Goal: Navigation & Orientation: Understand site structure

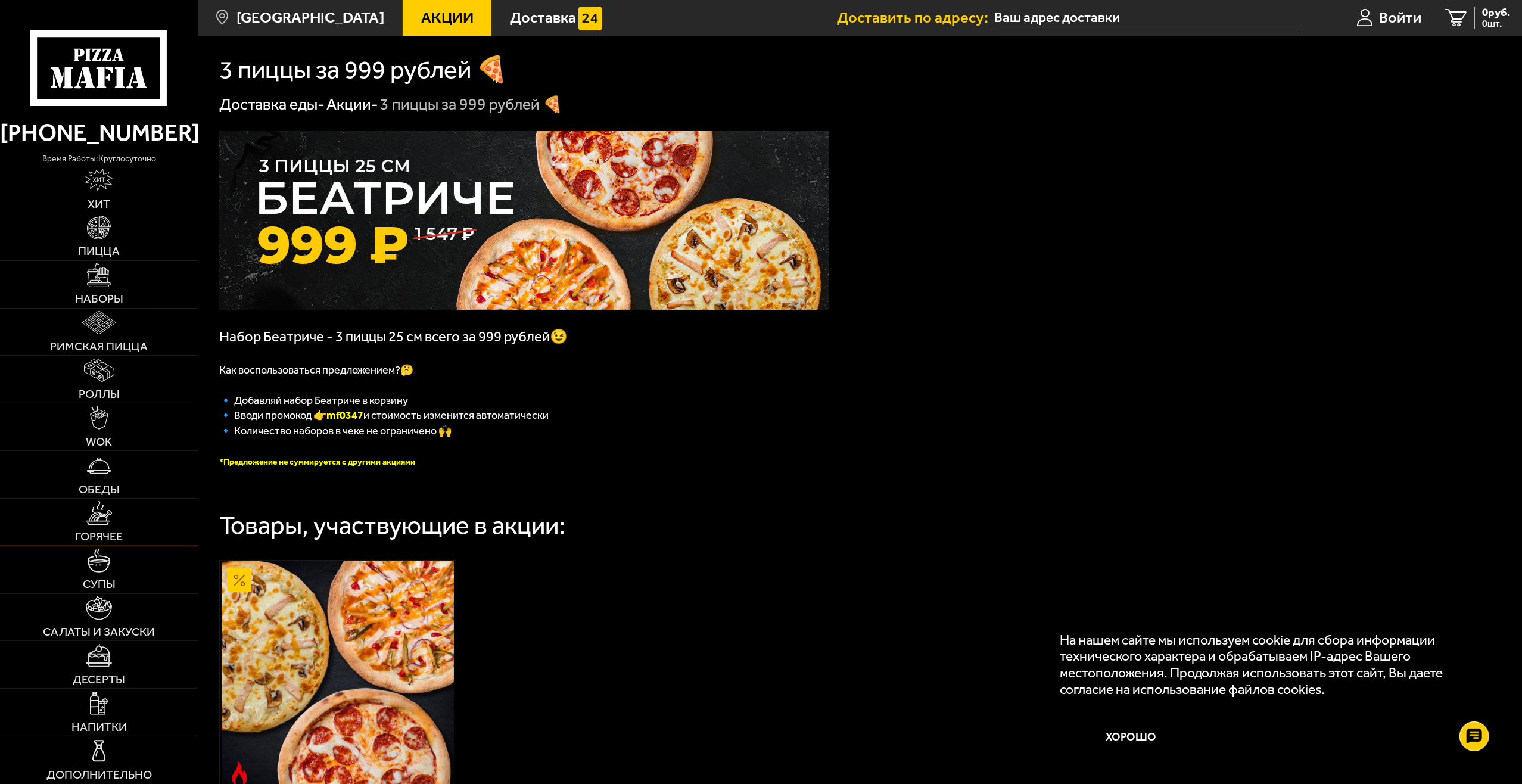
click at [122, 499] on link "Горячее" at bounding box center [99, 522] width 197 height 47
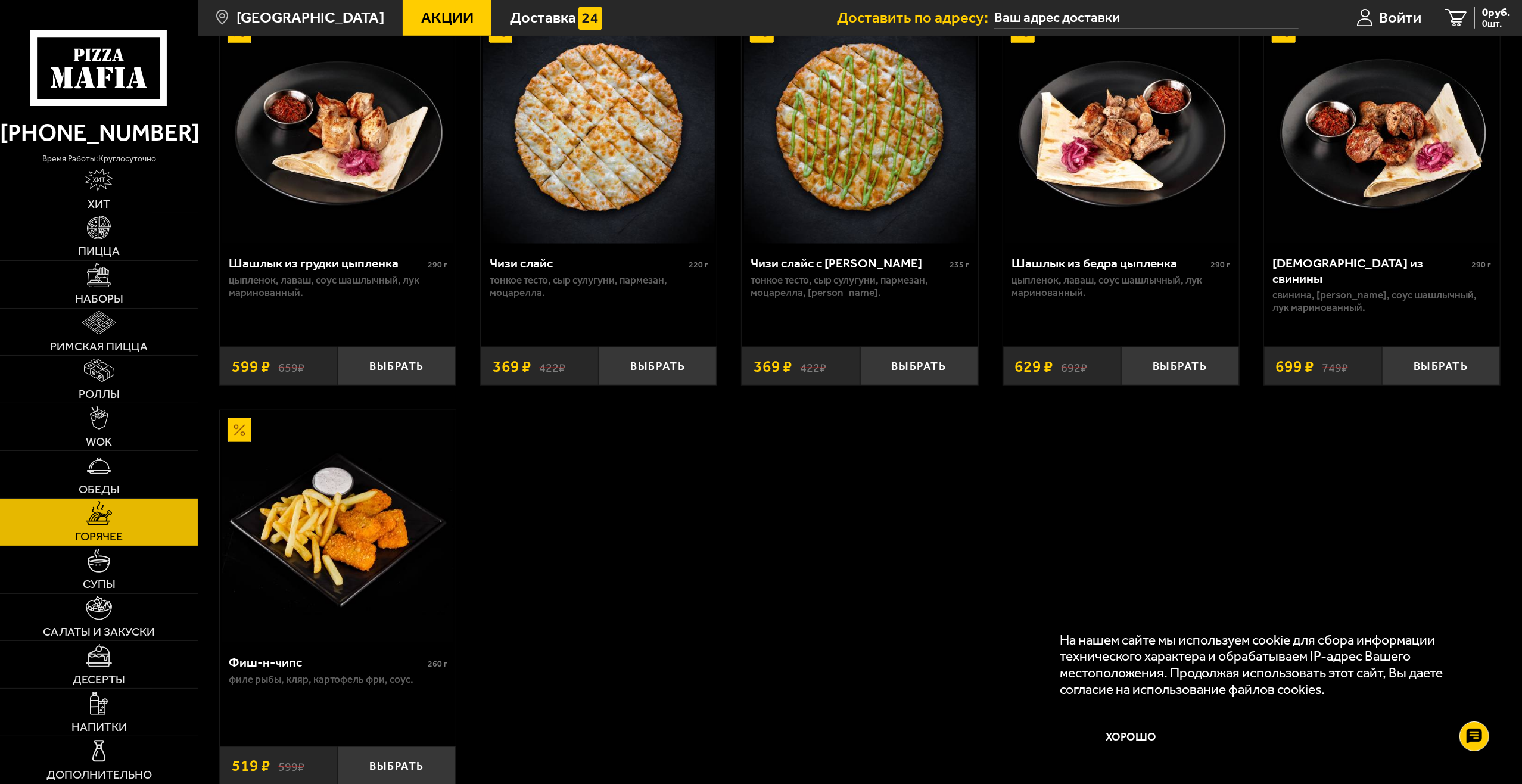
scroll to position [1144, 0]
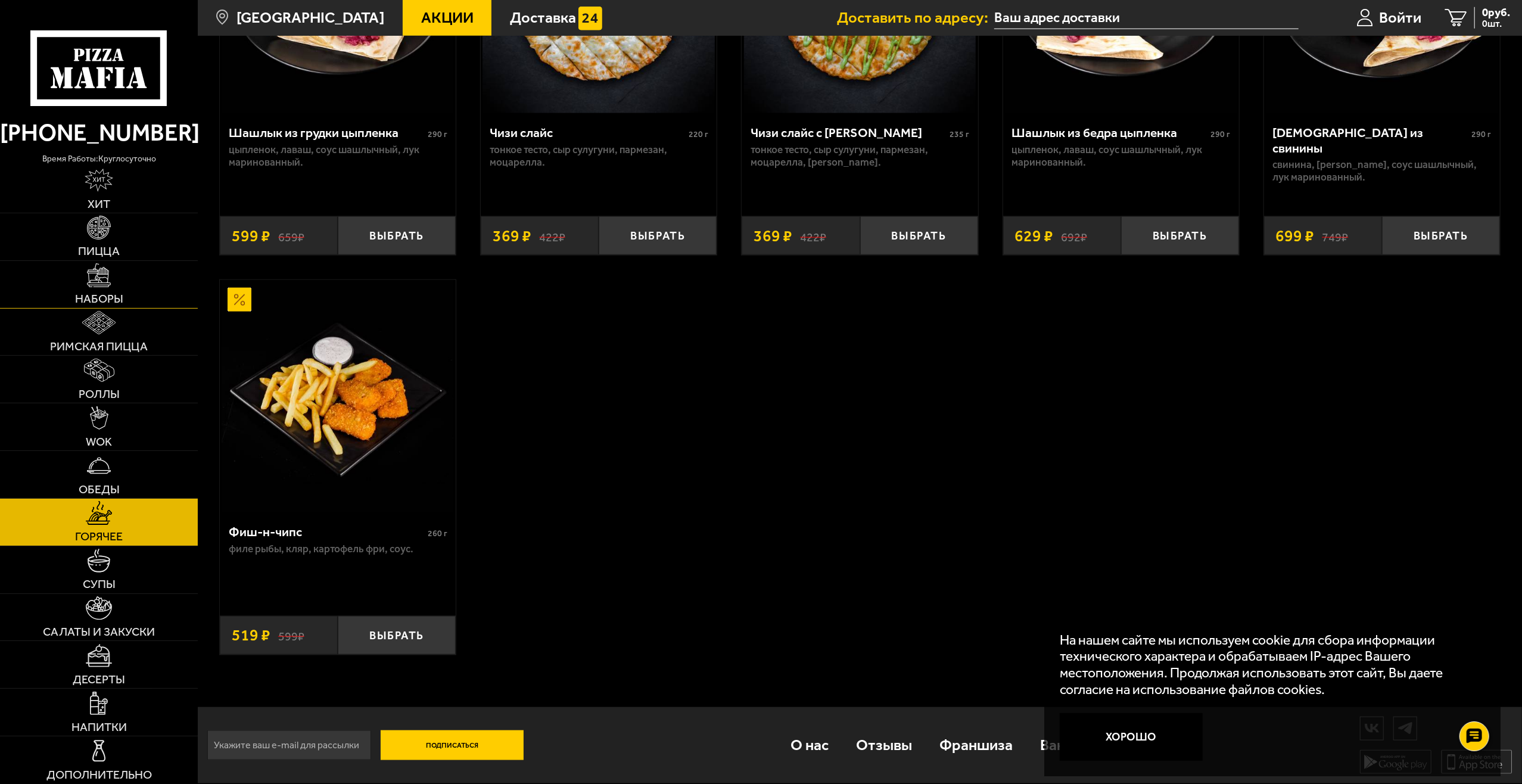
click at [119, 278] on link "Наборы" at bounding box center [99, 284] width 197 height 47
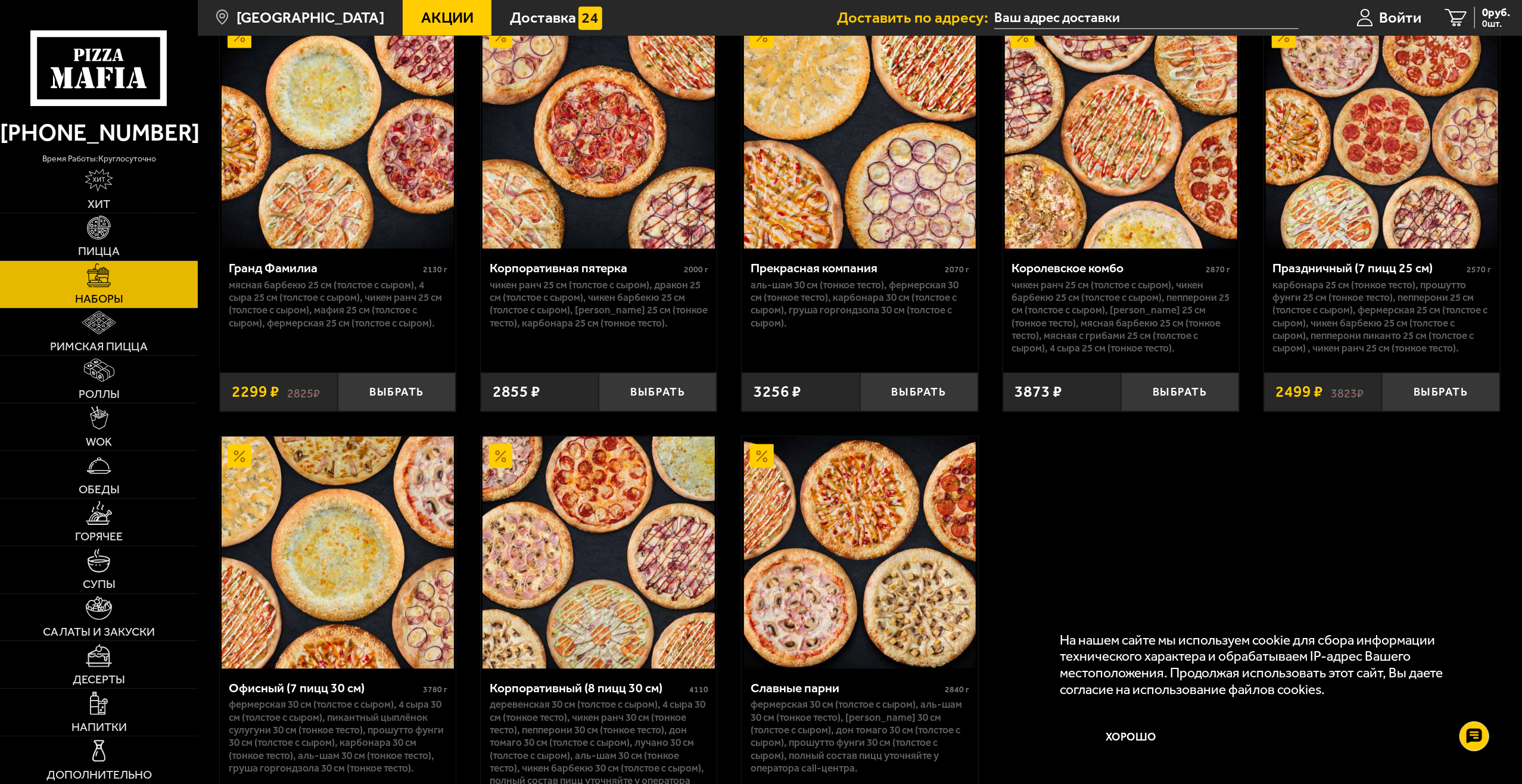
scroll to position [2349, 0]
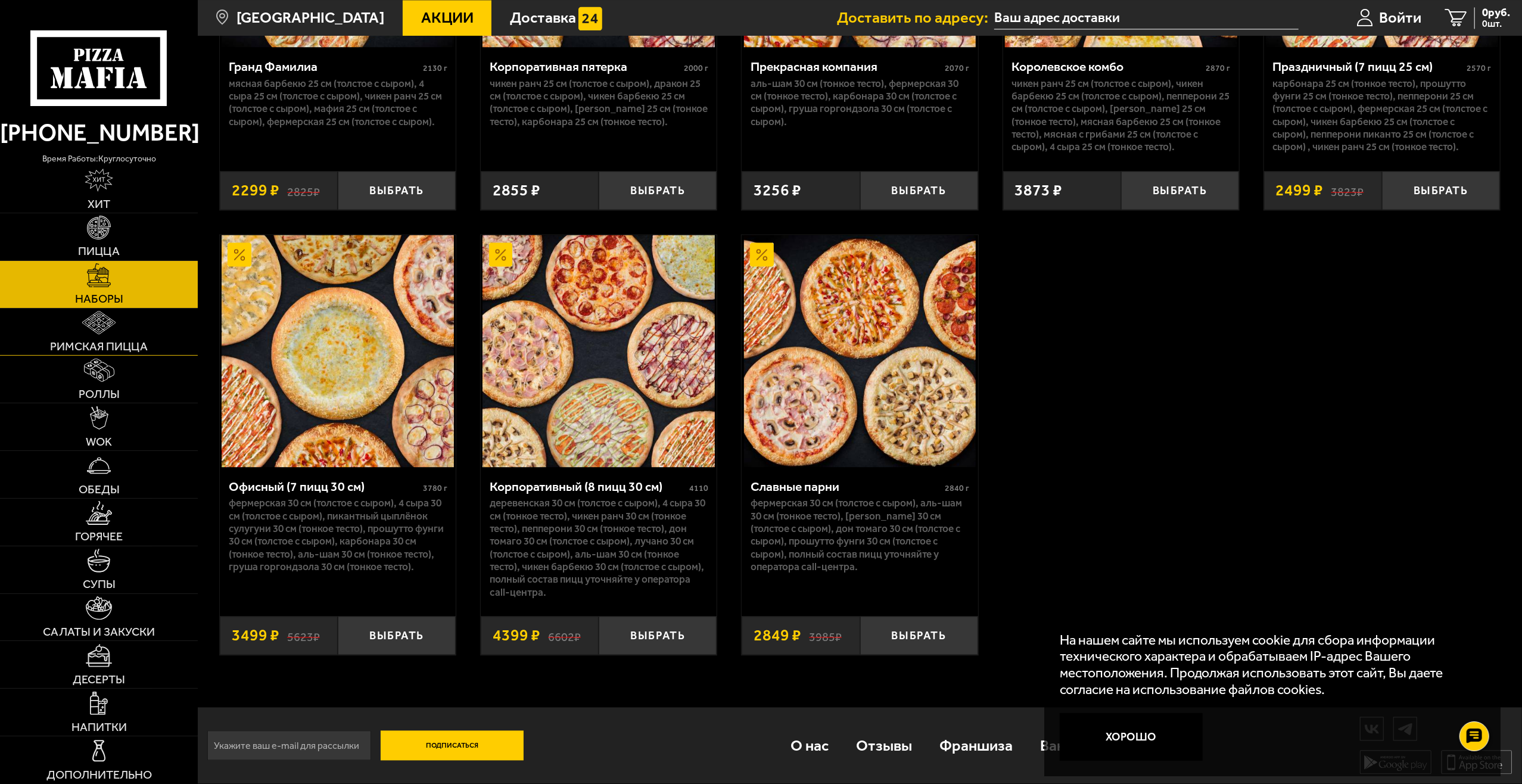
click at [97, 349] on span "Римская пицца" at bounding box center [99, 347] width 98 height 12
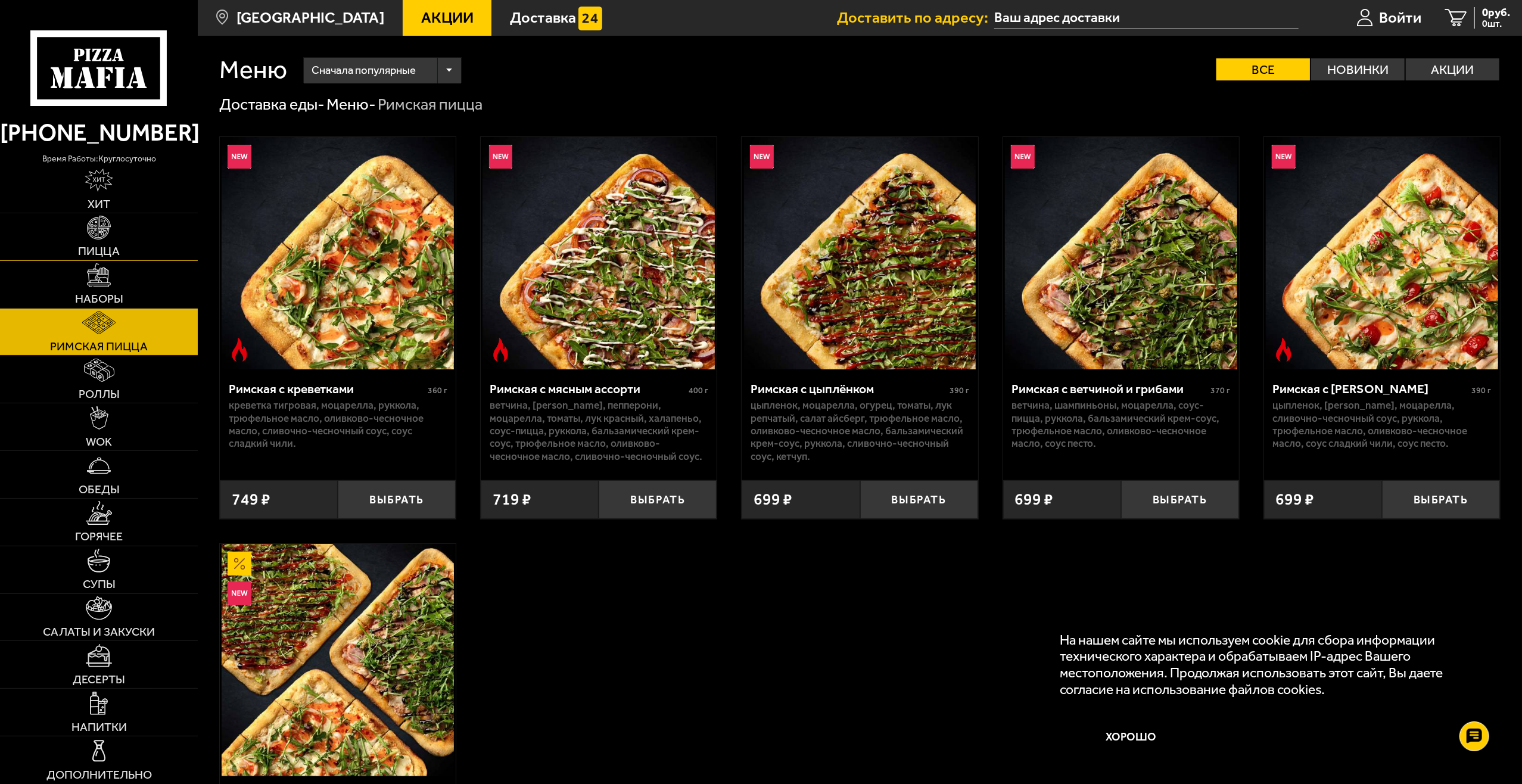
click at [119, 215] on link "Пицца" at bounding box center [99, 236] width 197 height 47
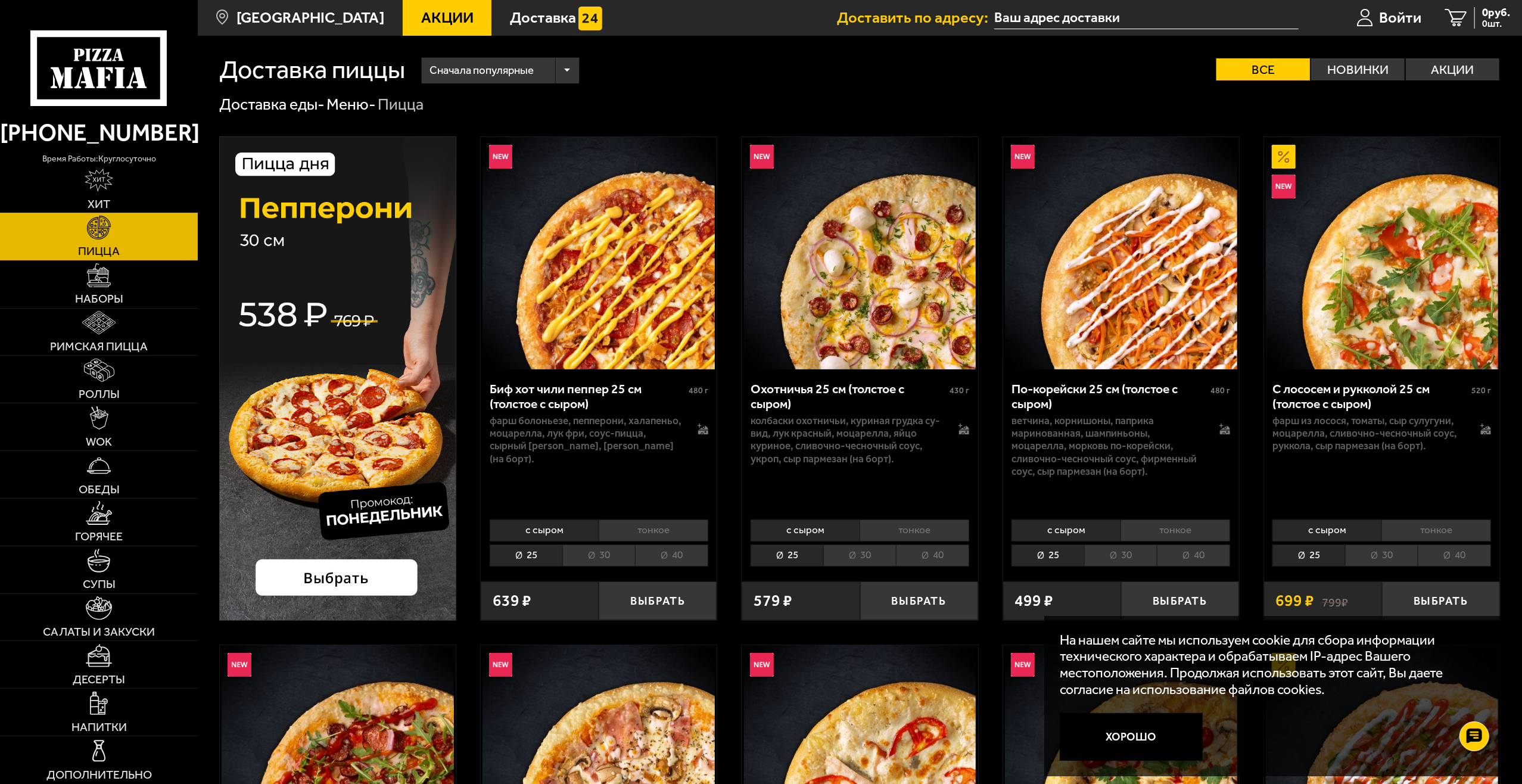
click at [112, 173] on img at bounding box center [98, 180] width 28 height 23
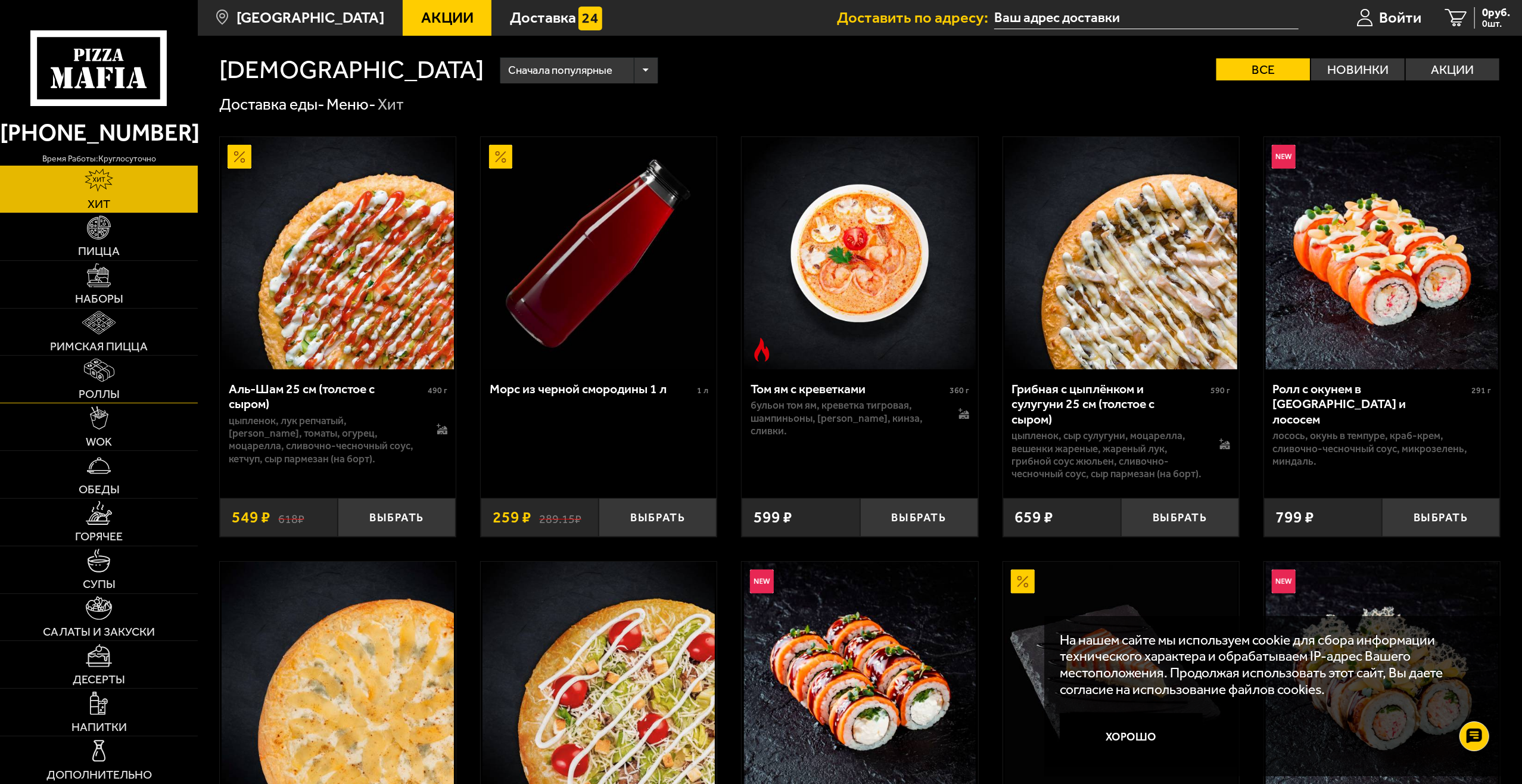
click at [84, 370] on link "Роллы" at bounding box center [99, 379] width 197 height 47
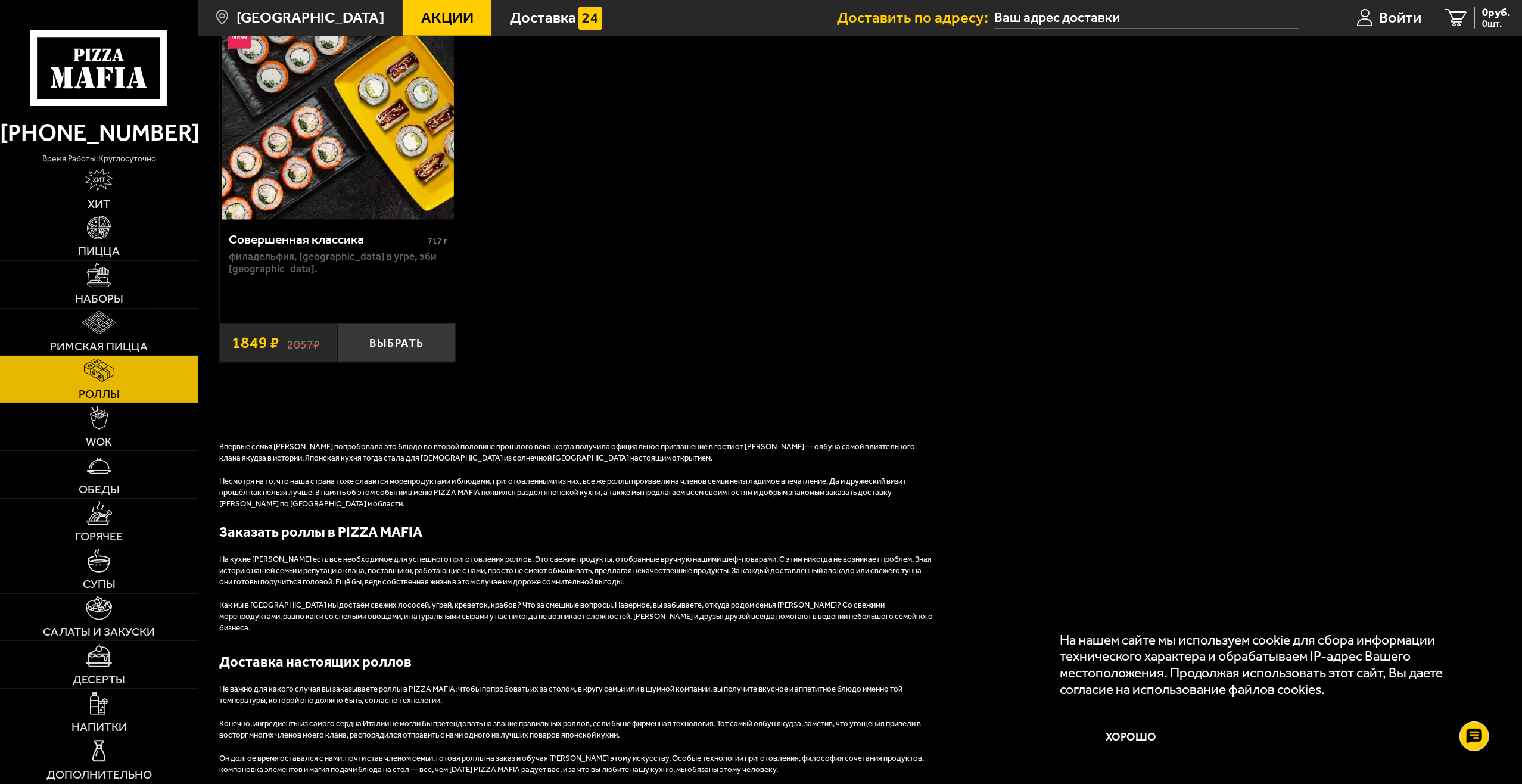
scroll to position [1643, 0]
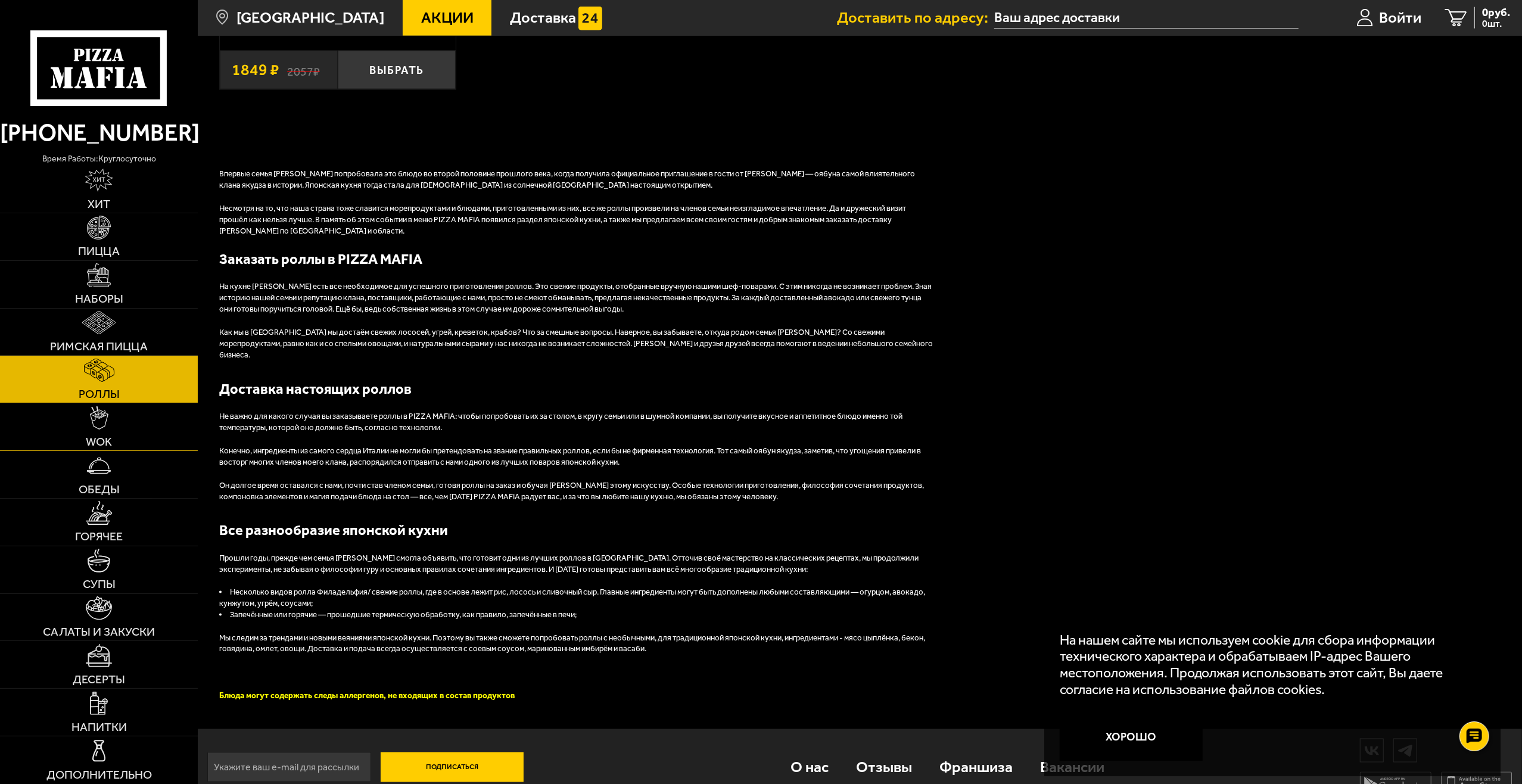
click at [125, 427] on link "WOK" at bounding box center [99, 427] width 197 height 47
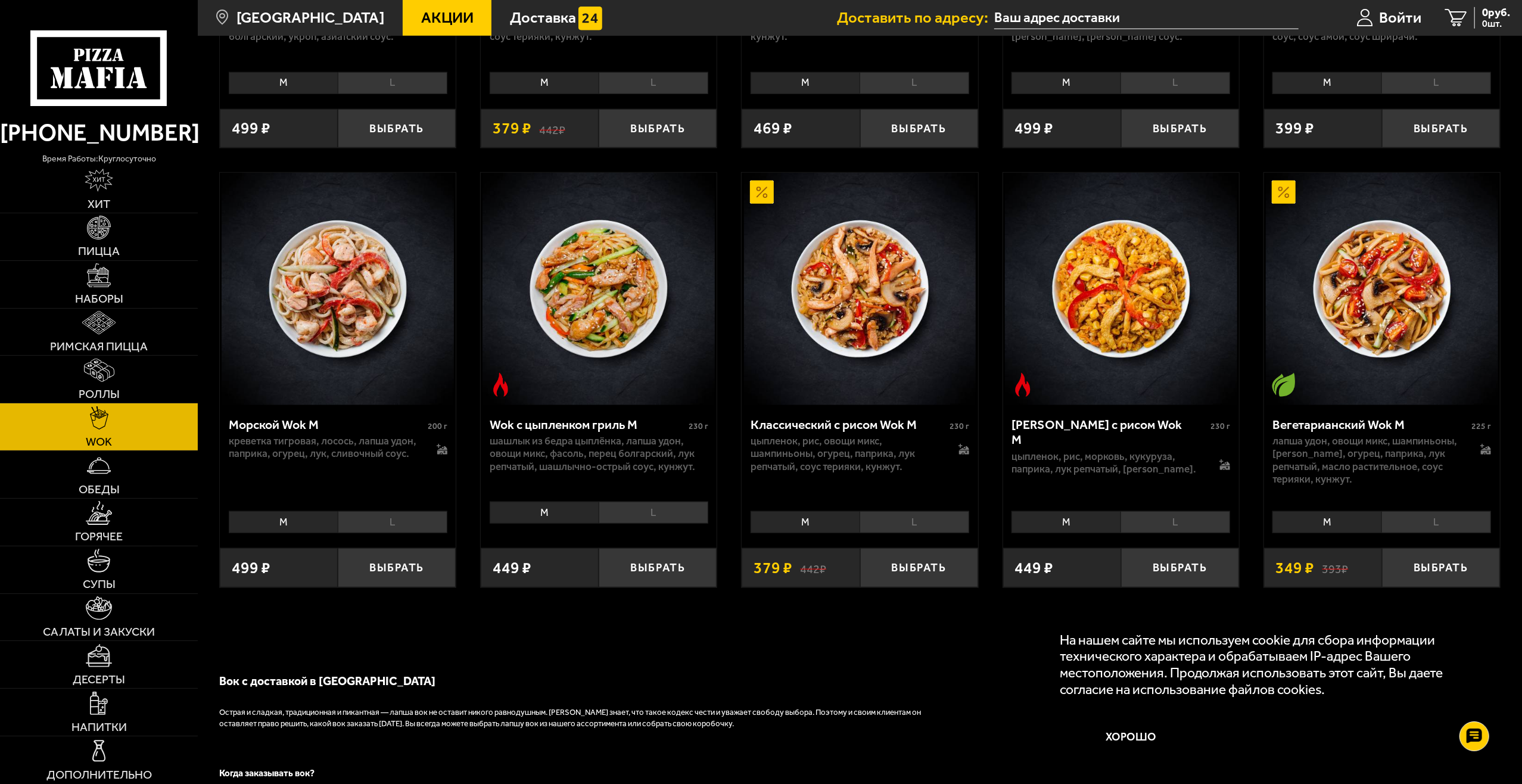
scroll to position [1092, 0]
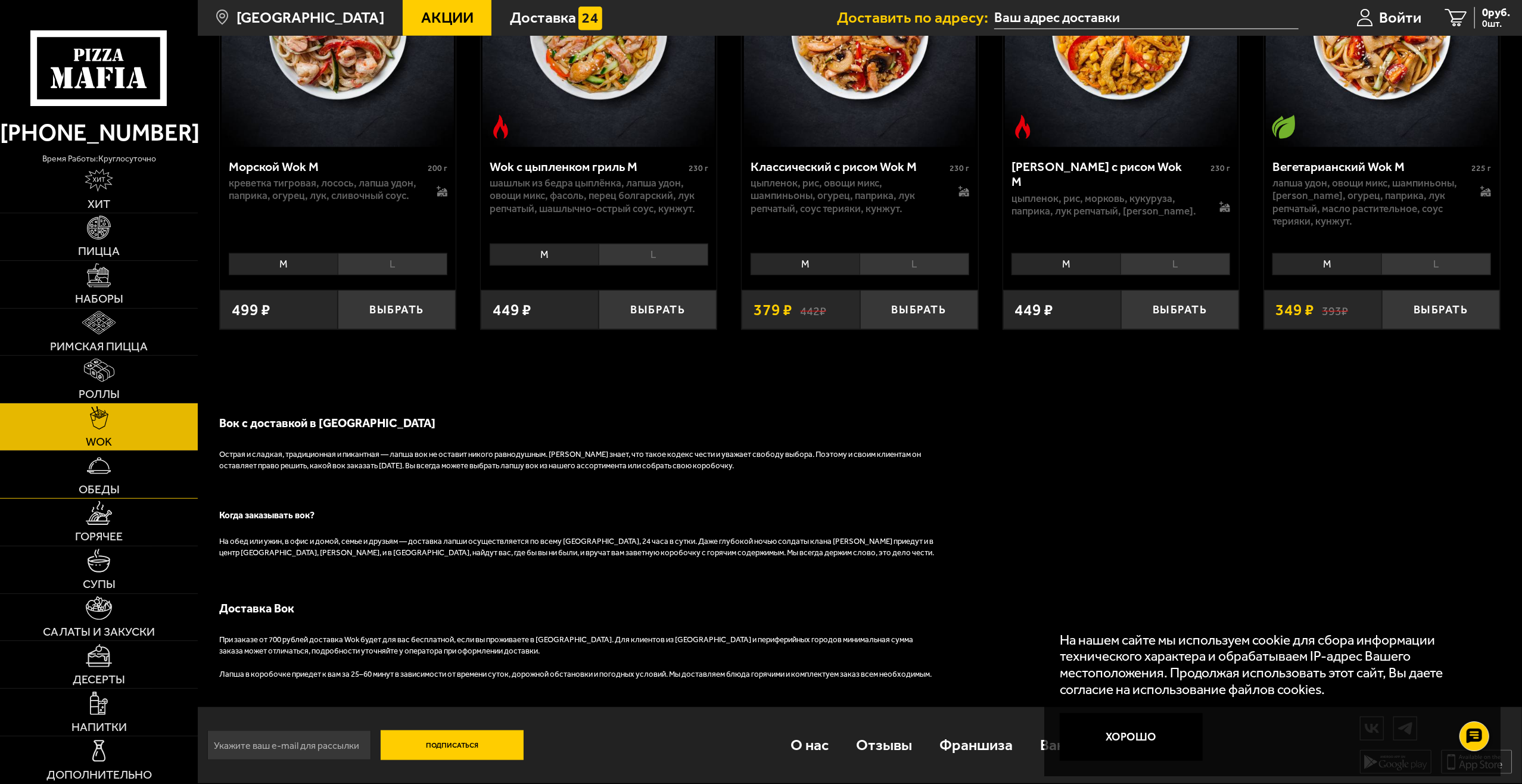
click at [143, 481] on link "Обеды" at bounding box center [99, 474] width 197 height 47
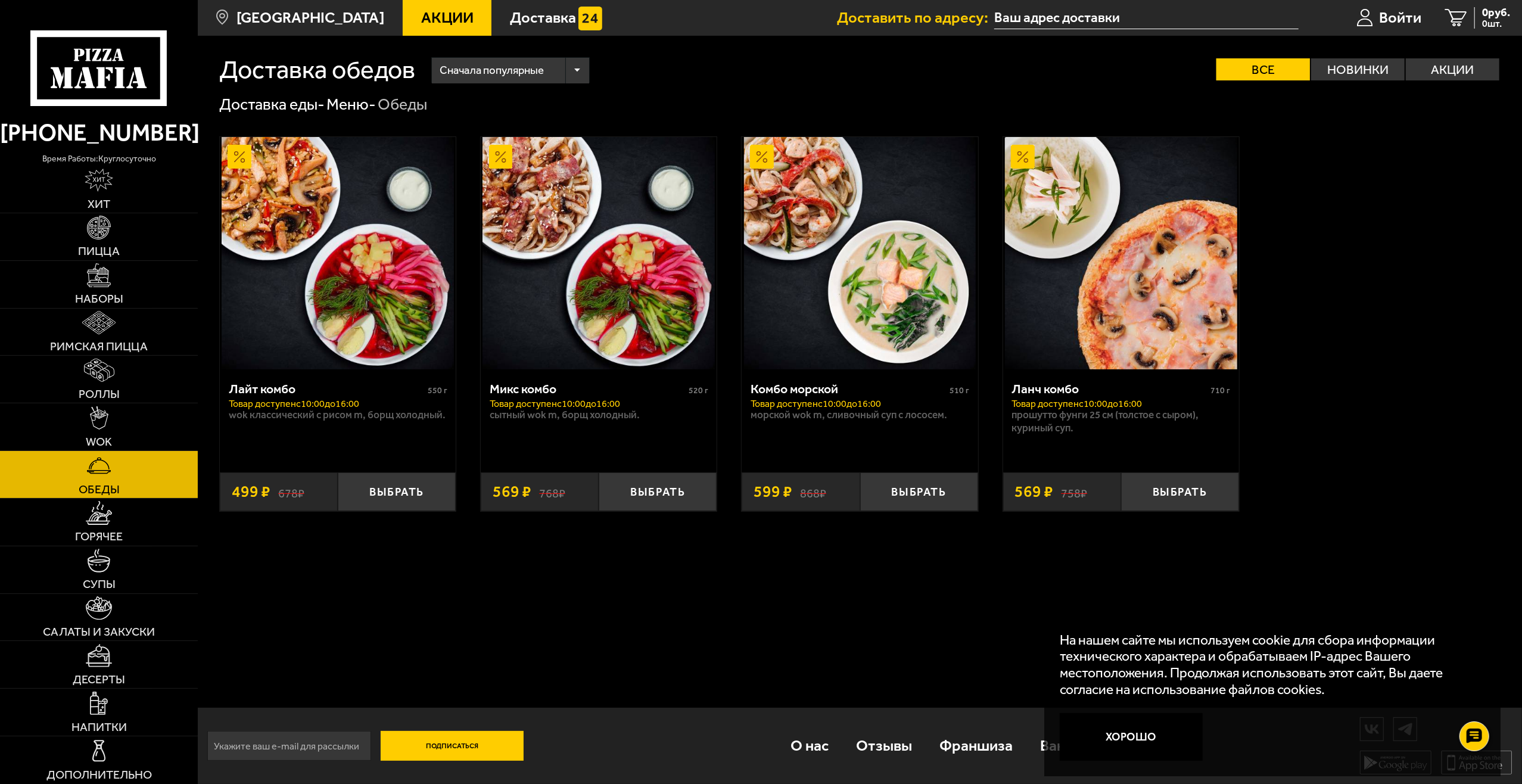
scroll to position [1, 0]
click at [155, 543] on link "Горячее" at bounding box center [99, 522] width 197 height 47
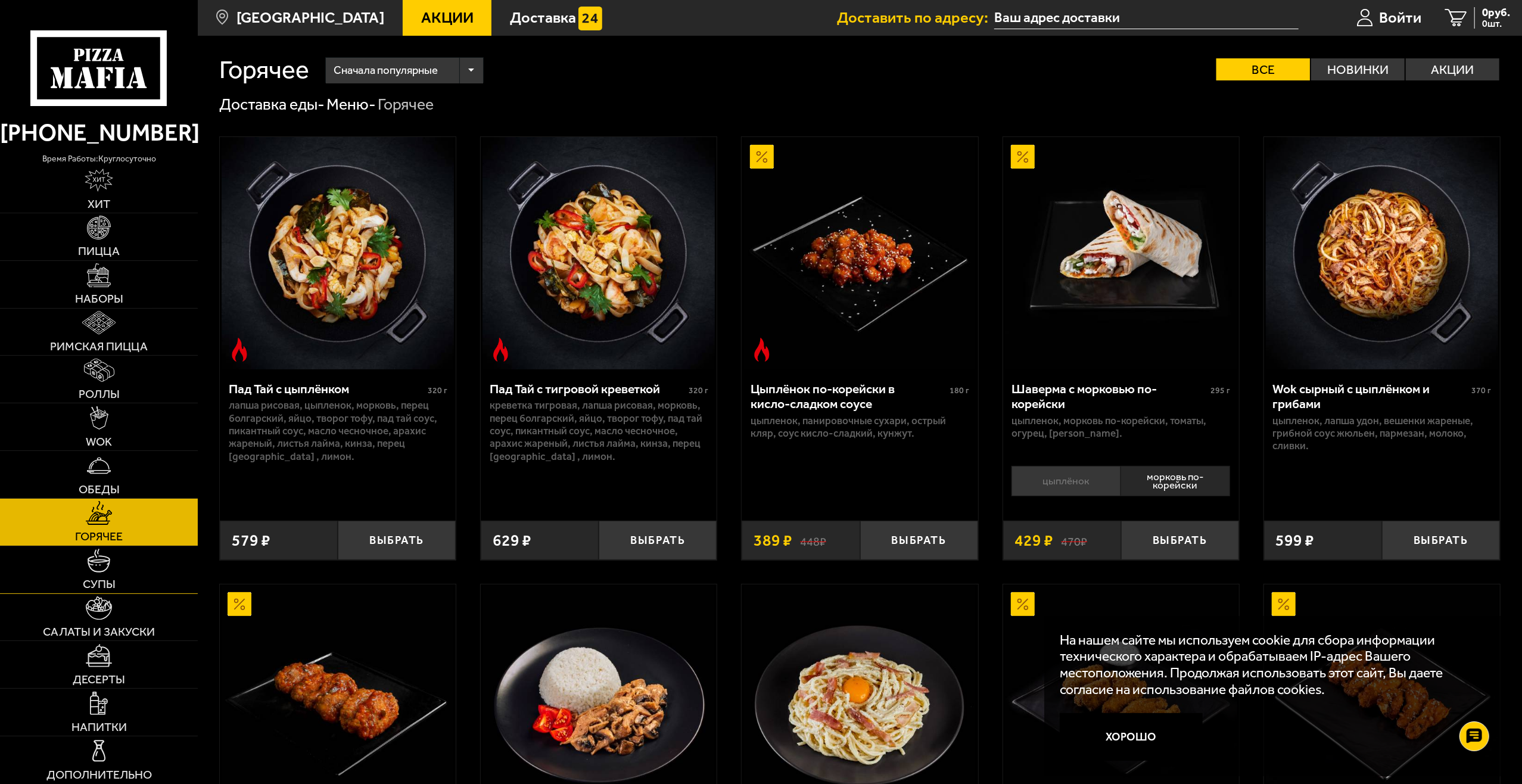
click at [128, 567] on link "Супы" at bounding box center [99, 569] width 197 height 47
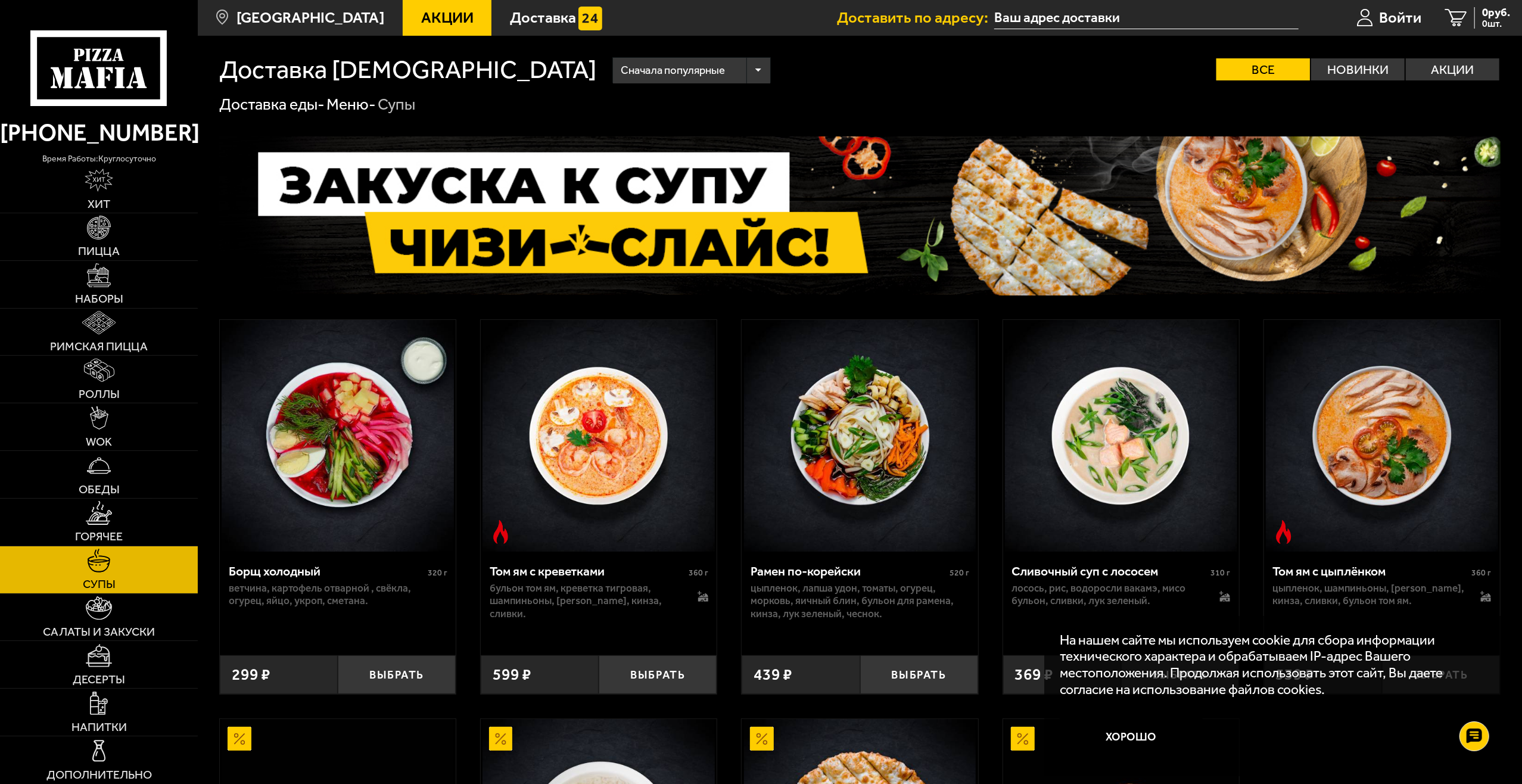
scroll to position [239, 0]
